Goal: Task Accomplishment & Management: Complete application form

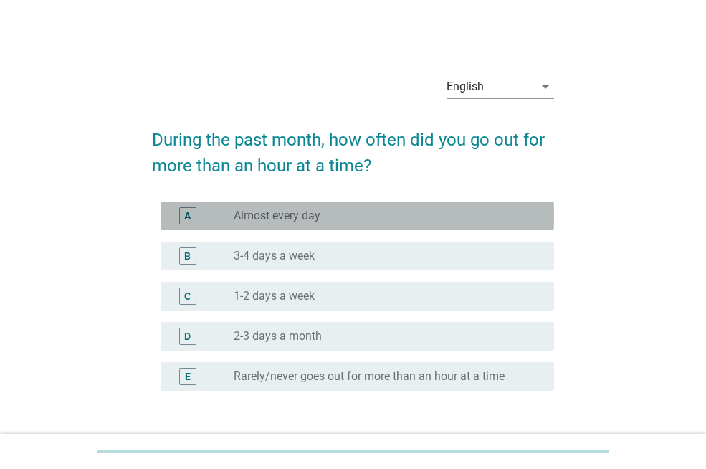
click at [314, 216] on label "Almost every day" at bounding box center [277, 216] width 87 height 14
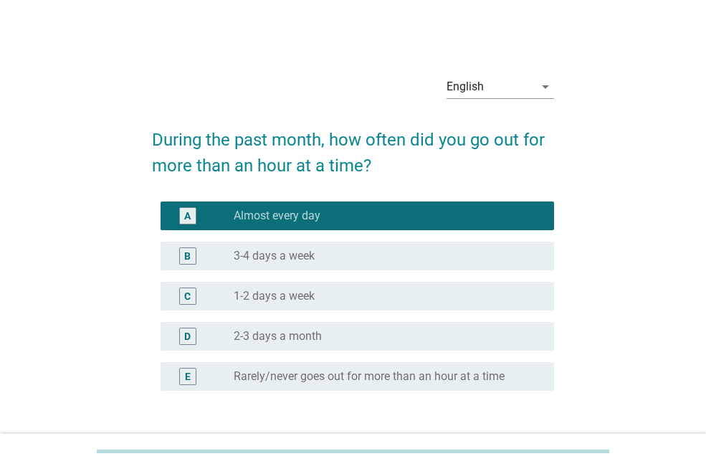
click at [329, 245] on div "B radio_button_unchecked 3-4 days a week" at bounding box center [357, 256] width 393 height 29
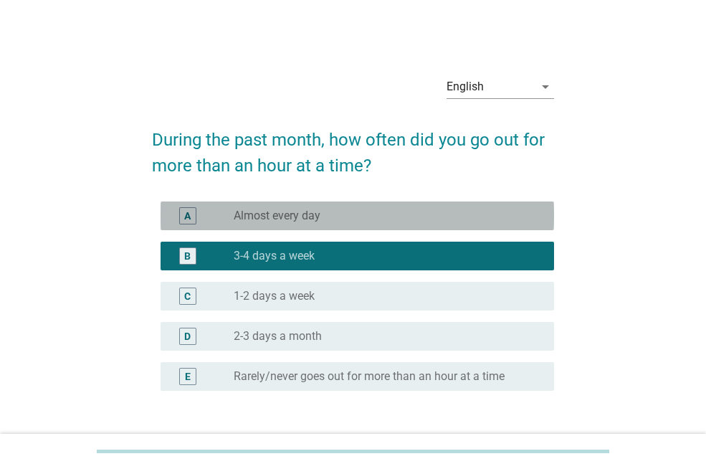
click at [345, 215] on div "radio_button_unchecked Almost every day" at bounding box center [382, 216] width 297 height 14
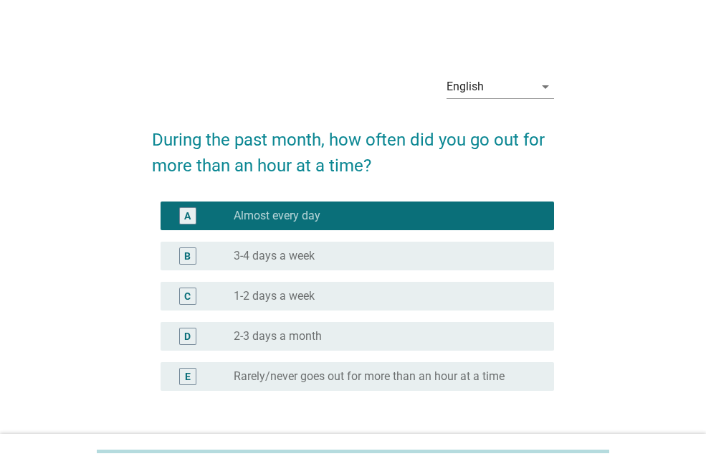
scroll to position [106, 0]
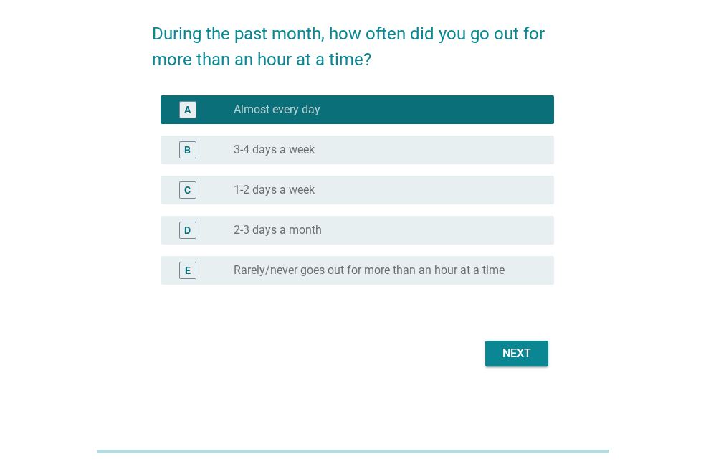
click at [492, 355] on button "Next" at bounding box center [516, 353] width 63 height 26
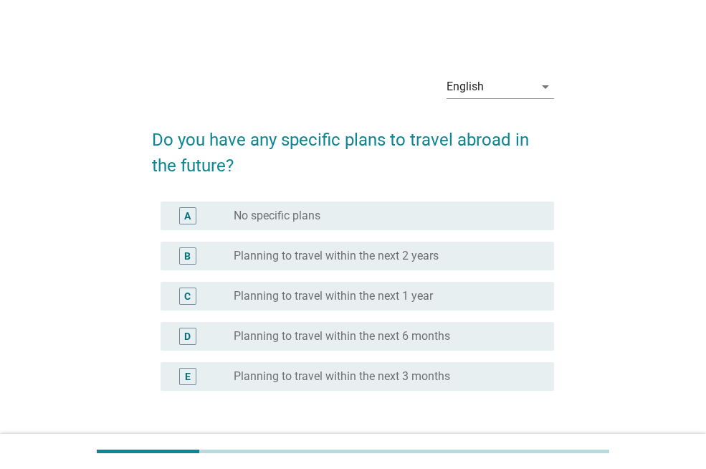
scroll to position [72, 0]
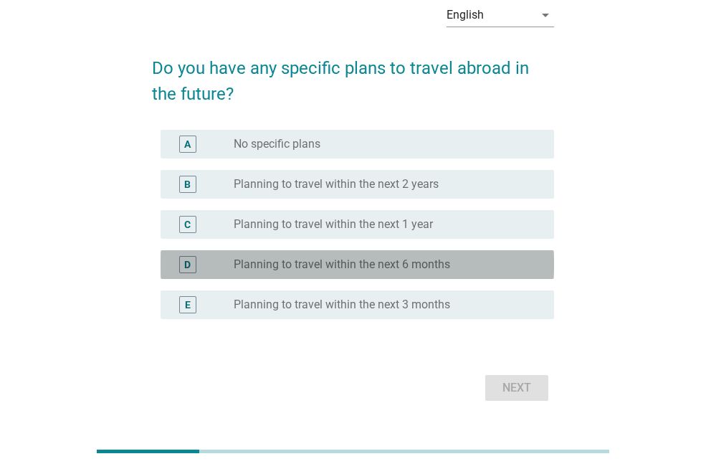
click at [350, 269] on label "Planning to travel within the next 6 months" at bounding box center [342, 264] width 216 height 14
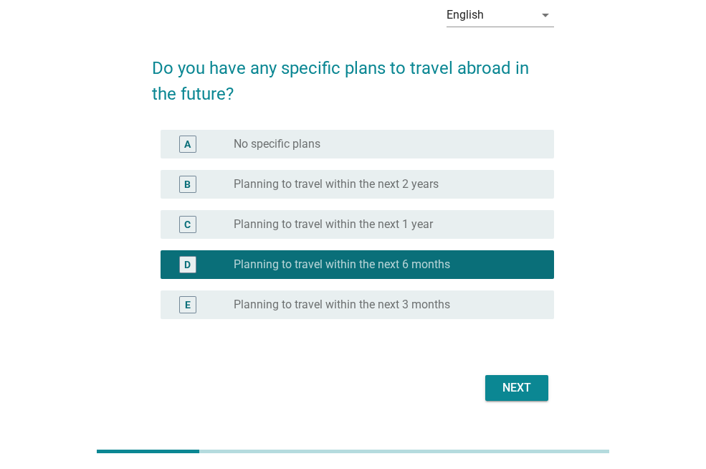
click at [533, 382] on div "Next" at bounding box center [517, 387] width 40 height 17
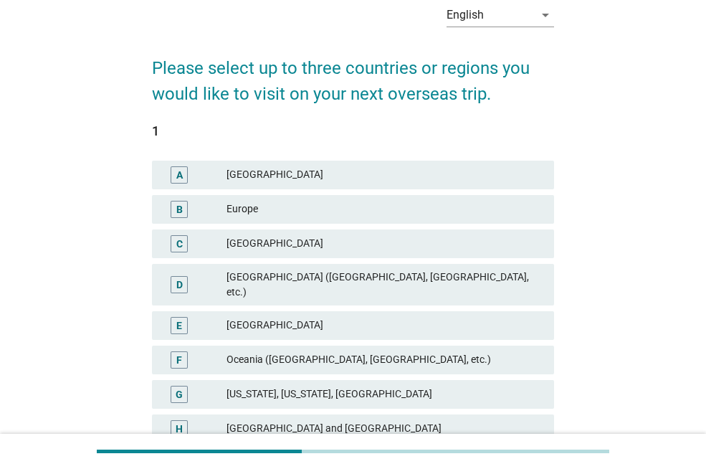
scroll to position [0, 0]
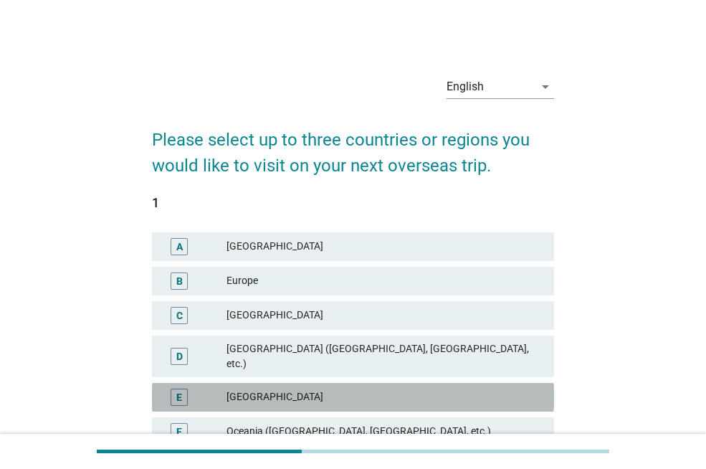
click at [370, 388] on div "[GEOGRAPHIC_DATA]" at bounding box center [384, 396] width 316 height 17
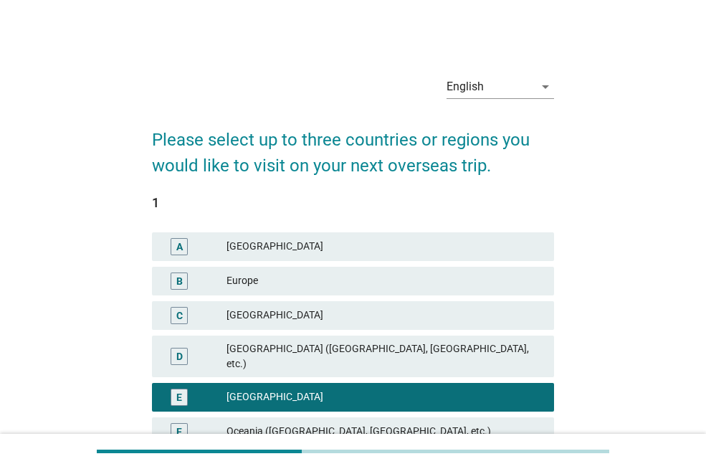
scroll to position [287, 0]
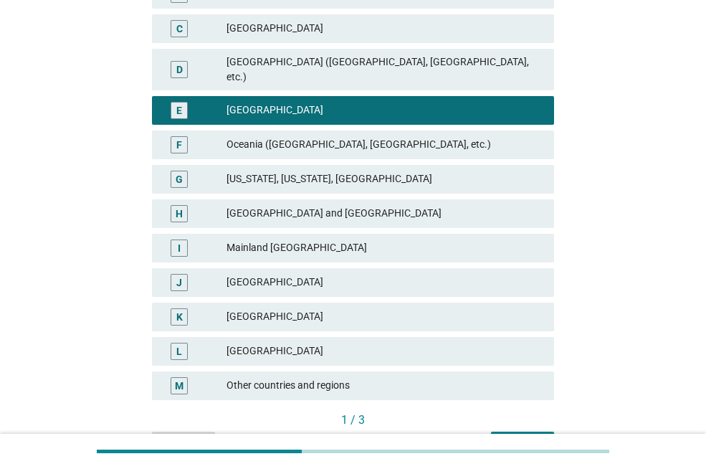
click at [512, 436] on div "Next" at bounding box center [522, 443] width 40 height 15
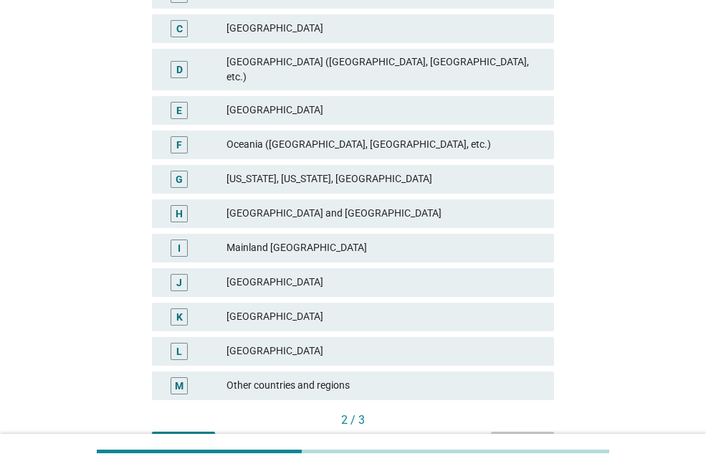
scroll to position [0, 0]
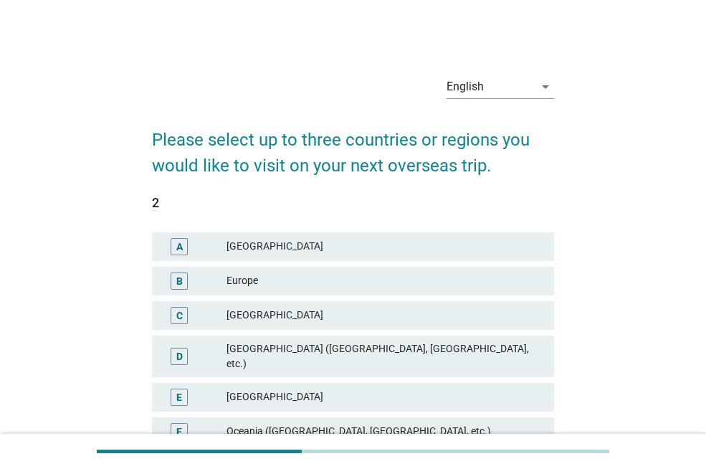
click at [399, 281] on div "Europe" at bounding box center [384, 280] width 316 height 17
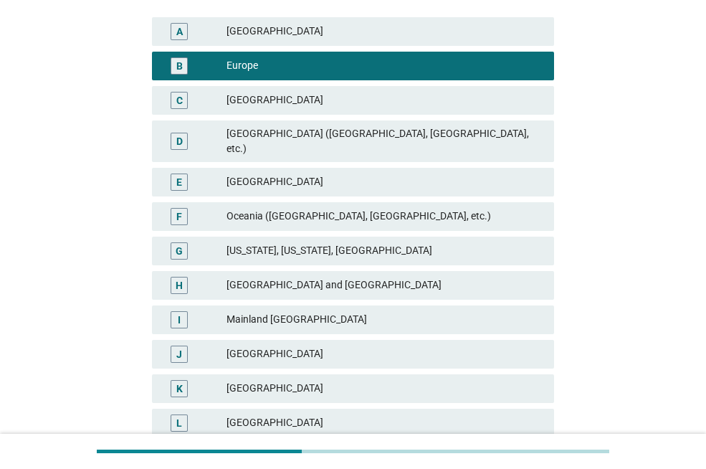
scroll to position [361, 0]
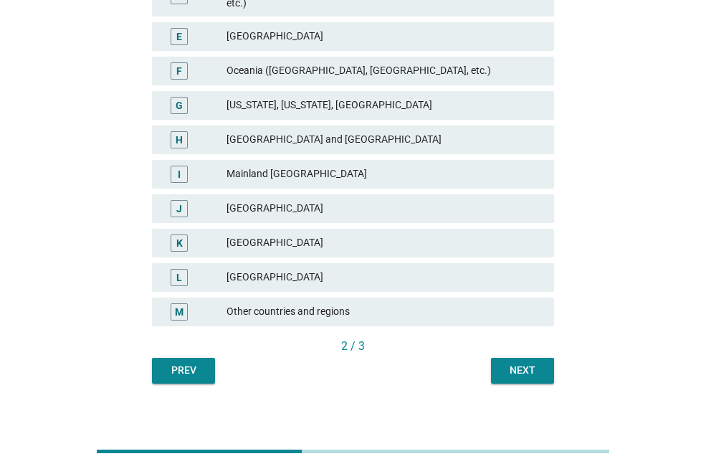
click at [535, 363] on div "Next" at bounding box center [522, 370] width 40 height 15
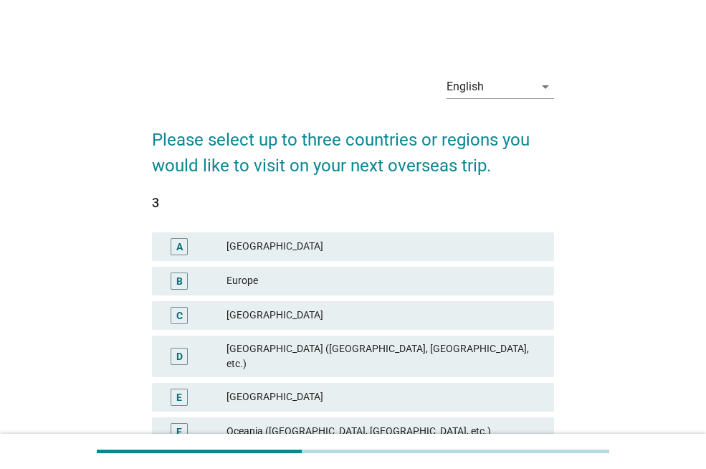
click at [376, 249] on div "[GEOGRAPHIC_DATA]" at bounding box center [384, 246] width 316 height 17
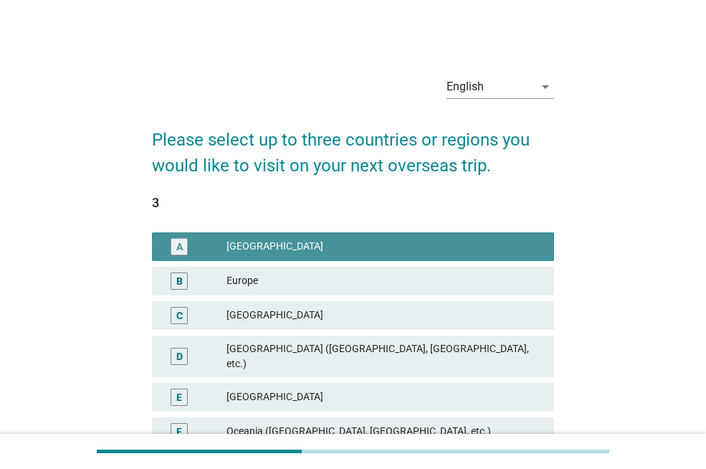
scroll to position [287, 0]
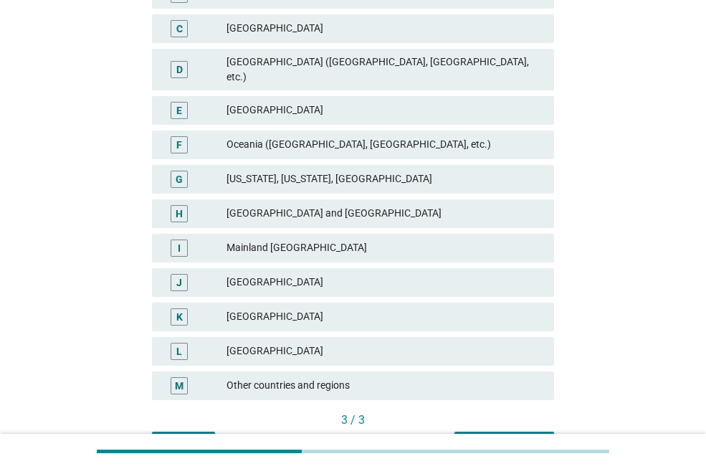
click at [506, 436] on div "Next question" at bounding box center [504, 443] width 77 height 15
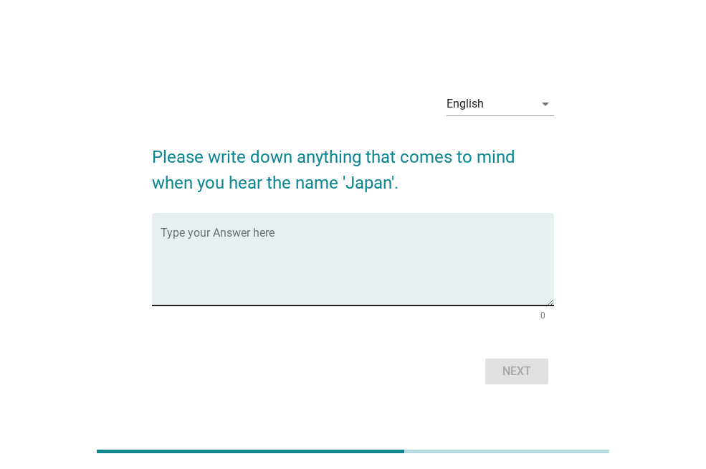
click at [384, 236] on textarea "Type your Answer here" at bounding box center [357, 267] width 393 height 75
drag, startPoint x: 394, startPoint y: 187, endPoint x: 362, endPoint y: 181, distance: 32.8
click at [362, 181] on h2 "Please write down anything that comes to mind when you hear the name 'Japan'." at bounding box center [353, 163] width 402 height 66
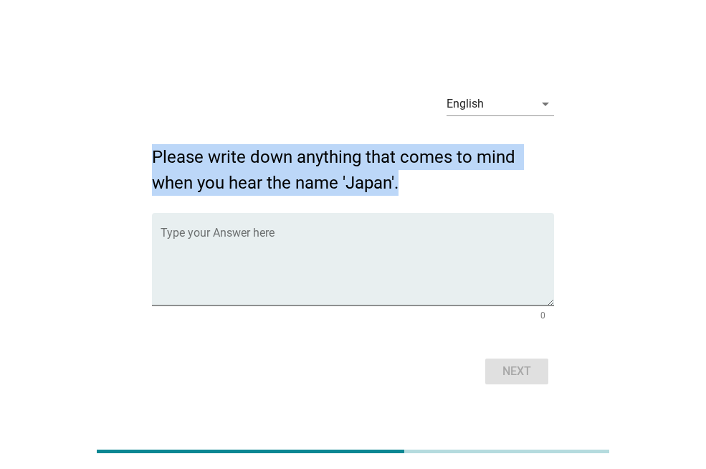
drag, startPoint x: 145, startPoint y: 148, endPoint x: 411, endPoint y: 184, distance: 268.4
click at [411, 184] on div "English arrow_drop_down Please write down anything that comes to mind when you …" at bounding box center [352, 235] width 425 height 330
copy h2 "Please write down anything that comes to mind when you hear the name 'Japan'."
click at [310, 275] on textarea "Type your Answer here" at bounding box center [357, 267] width 393 height 75
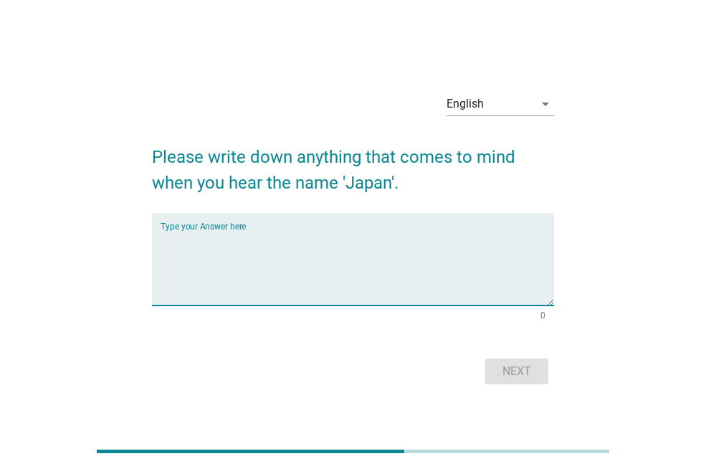
paste textarea "When I hear the name “[GEOGRAPHIC_DATA],” many vivid things come to mind — a bl…"
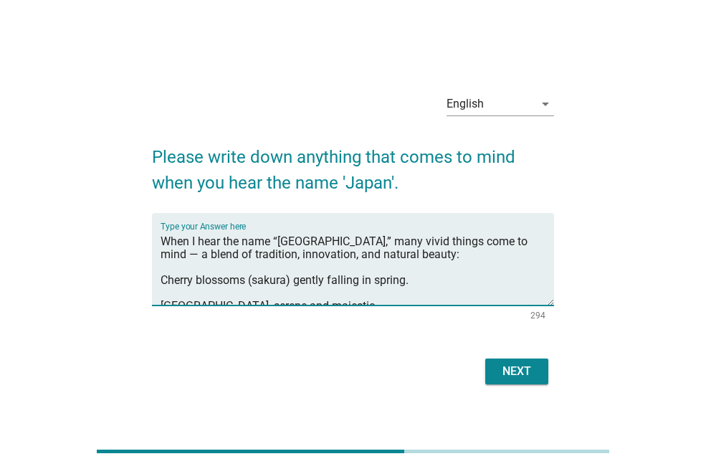
scroll to position [59, 0]
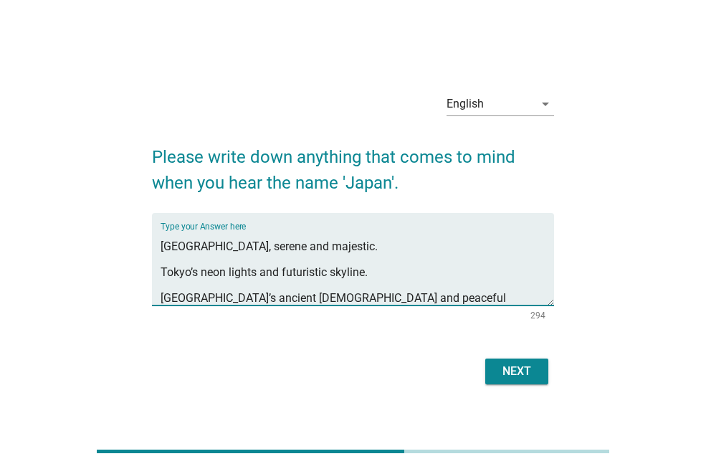
type textarea "When I hear the name “[GEOGRAPHIC_DATA],” many vivid things come to mind — a bl…"
click at [540, 378] on button "Next" at bounding box center [516, 371] width 63 height 26
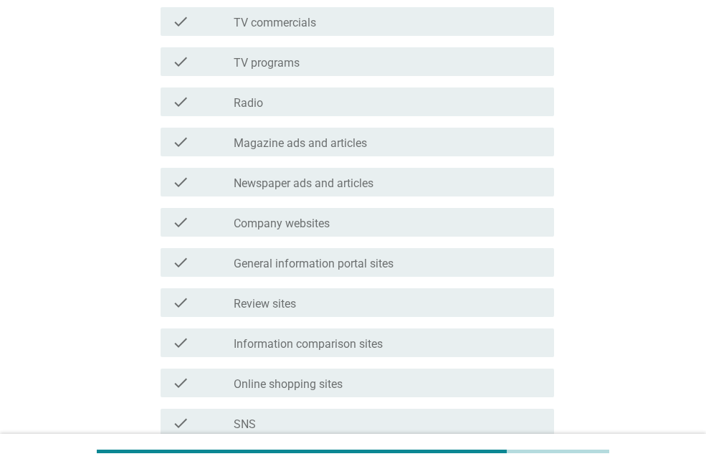
scroll to position [511, 0]
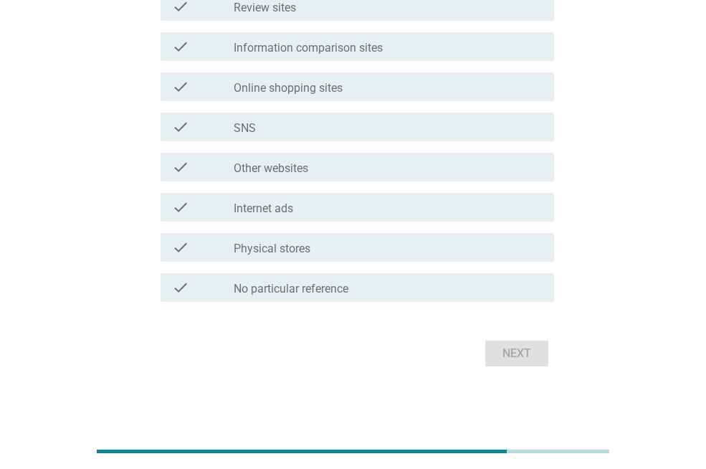
click at [410, 287] on div "check_box_outline_blank No particular reference" at bounding box center [388, 287] width 309 height 17
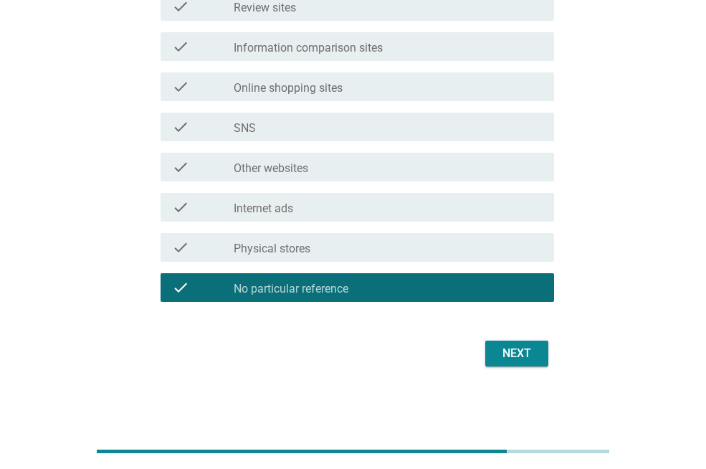
click at [410, 287] on div "check_box_outline_blank No particular reference" at bounding box center [388, 287] width 309 height 17
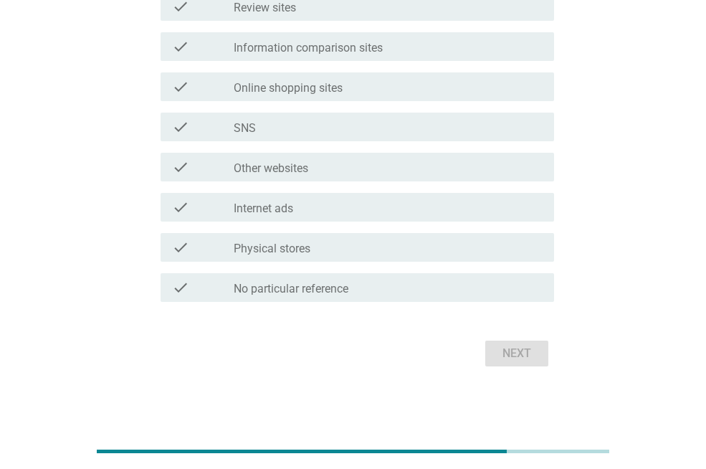
click at [384, 210] on div "check_box_outline_blank Internet ads" at bounding box center [388, 207] width 309 height 17
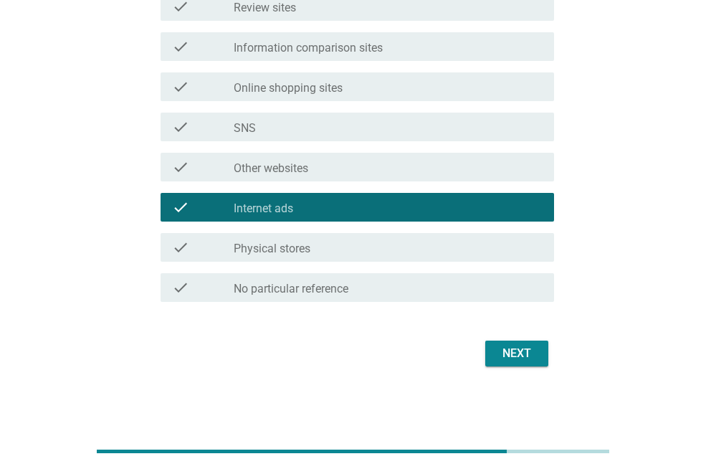
click at [512, 356] on div "Next" at bounding box center [517, 353] width 40 height 17
